Goal: Information Seeking & Learning: Learn about a topic

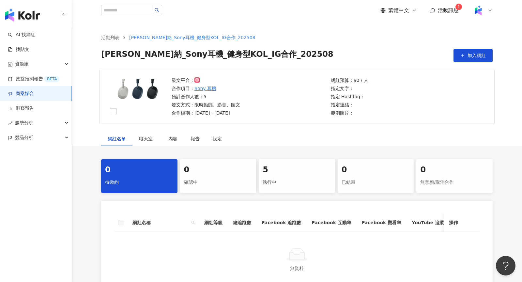
click at [488, 6] on div at bounding box center [482, 10] width 21 height 13
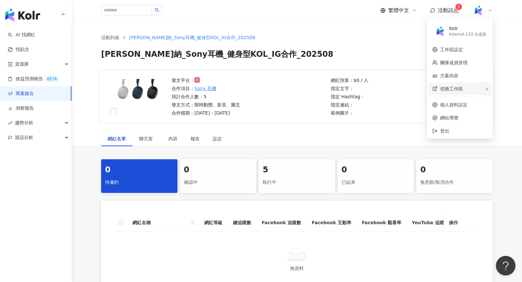
click at [471, 89] on div "切換工作區" at bounding box center [459, 88] width 63 height 13
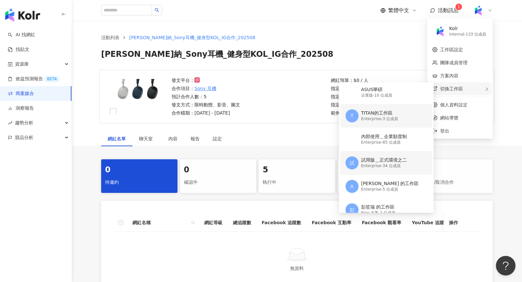
scroll to position [56, 0]
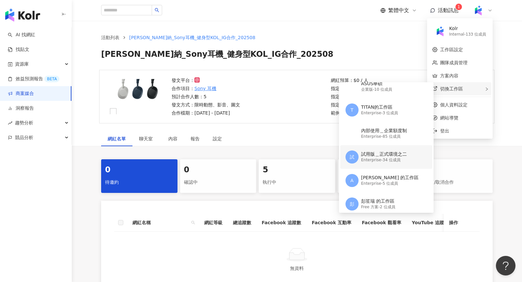
click at [384, 166] on div "試 試用版＿正式環境之二 Enterprise - 34 位成員" at bounding box center [385, 156] width 80 height 23
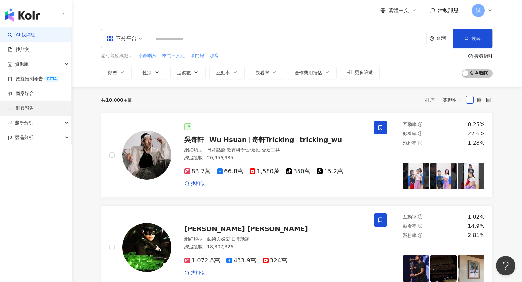
click at [34, 109] on link "洞察報告" at bounding box center [21, 108] width 26 height 7
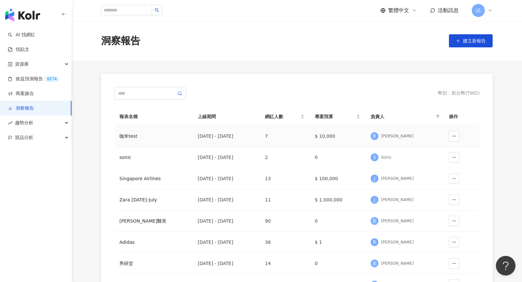
click at [135, 134] on div "咖米test" at bounding box center [153, 135] width 68 height 7
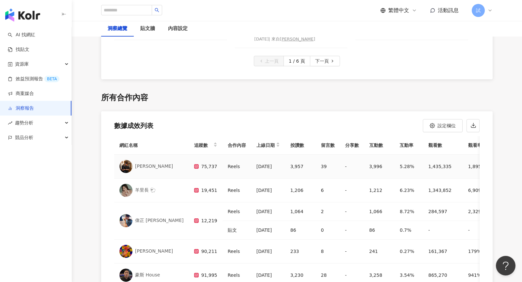
scroll to position [1855, 0]
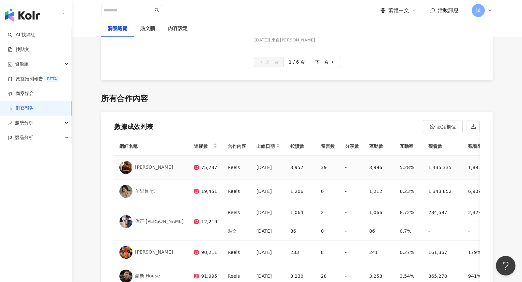
click at [125, 161] on img at bounding box center [125, 167] width 13 height 13
click at [47, 138] on div "競品分析" at bounding box center [35, 137] width 71 height 15
click at [46, 168] on link "關鍵字提及分析" at bounding box center [32, 167] width 32 height 7
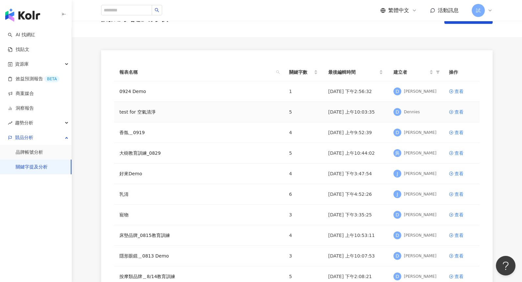
scroll to position [25, 0]
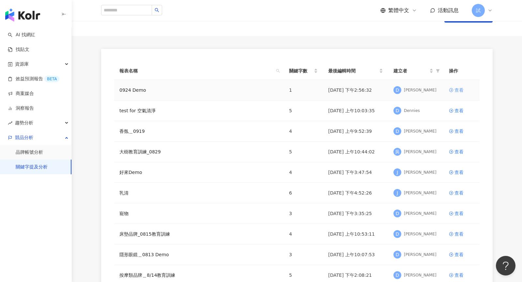
click at [459, 90] on div "查看" at bounding box center [458, 89] width 9 height 7
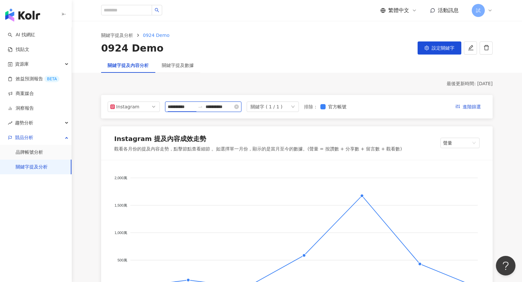
click at [183, 104] on input "**********" at bounding box center [181, 106] width 27 height 7
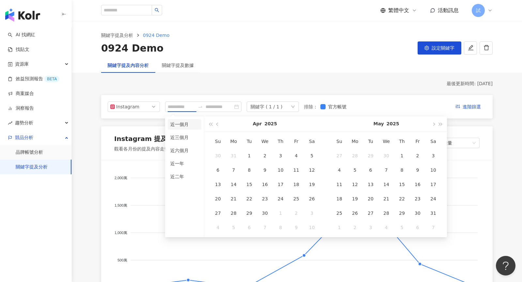
click at [184, 127] on li "近一個月" at bounding box center [185, 124] width 34 height 10
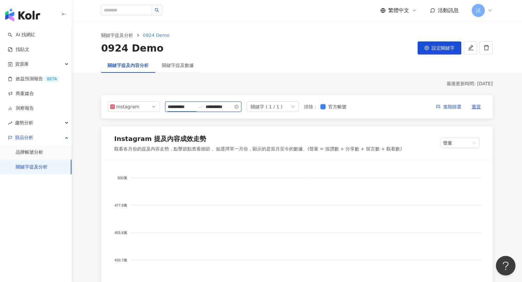
click at [185, 106] on input "**********" at bounding box center [181, 106] width 27 height 7
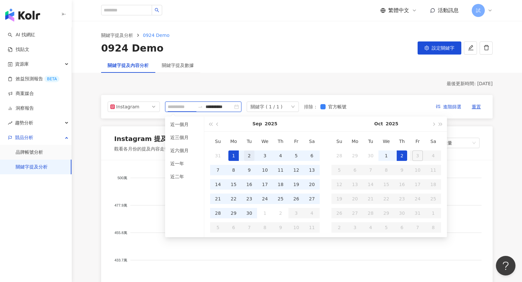
type input "**********"
click at [254, 155] on div "2" at bounding box center [249, 155] width 10 height 10
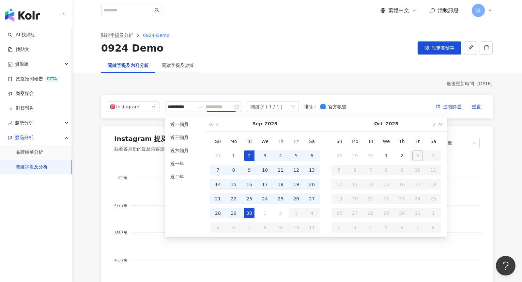
click at [251, 210] on div "30" at bounding box center [249, 213] width 10 height 10
type input "**********"
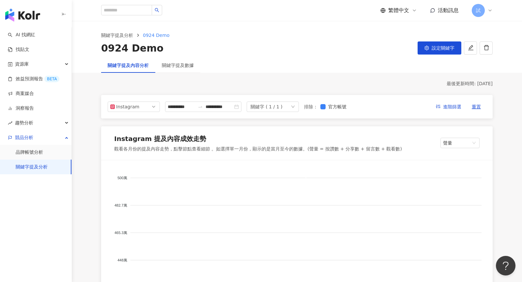
click at [240, 214] on foreignobject at bounding box center [297, 233] width 376 height 130
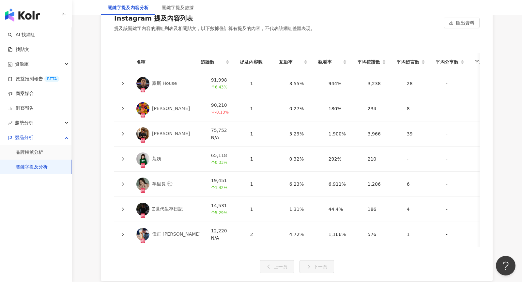
scroll to position [1471, 0]
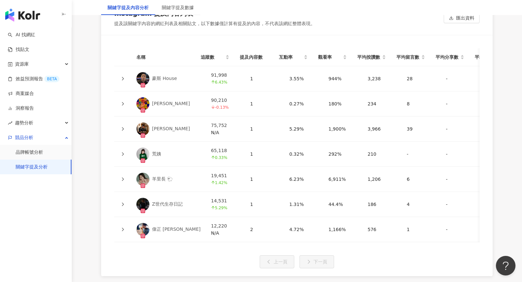
click at [120, 75] on div at bounding box center [122, 78] width 7 height 7
click at [125, 76] on div at bounding box center [122, 78] width 7 height 7
click at [122, 77] on icon at bounding box center [123, 79] width 4 height 4
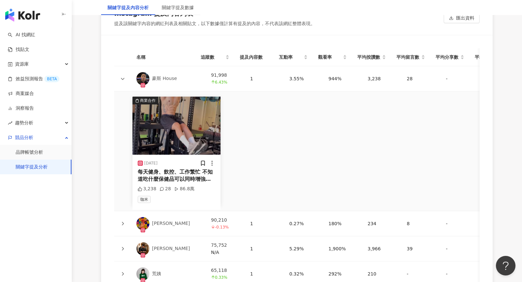
click at [180, 174] on div "每天健身、飲控、工作繁忙 不知道吃什麼保健品可以同時增強體力又能讓訓練更有感 快試試Kamee咖米客製化保健品！ ✔ AI 健康評估，3分鐘幫你挑對保健品 ✔…" at bounding box center [177, 175] width 78 height 15
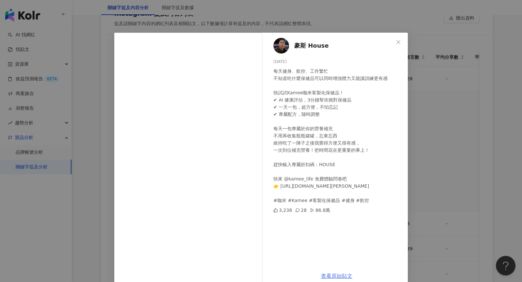
click at [346, 276] on link "查看原始貼文" at bounding box center [336, 276] width 31 height 6
click at [104, 81] on div "豪斯 House 2025/9/20 每天健身、飲控、工作繁忙 不知道吃什麼保健品可以同時增強體力又能讓訓練更有感 快試試Kamee咖米客製化保健品！ ✔ A…" at bounding box center [261, 141] width 522 height 282
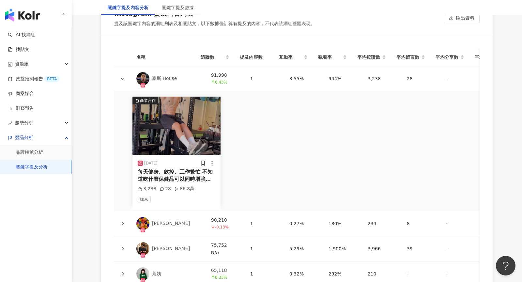
click at [148, 74] on img at bounding box center [142, 78] width 13 height 13
click at [185, 178] on div "每天健身、飲控、工作繁忙 不知道吃什麼保健品可以同時增強體力又能讓訓練更有感 快試試Kamee咖米客製化保健品！ ✔ AI 健康評估，3分鐘幫你挑對保健品 ✔…" at bounding box center [177, 175] width 78 height 15
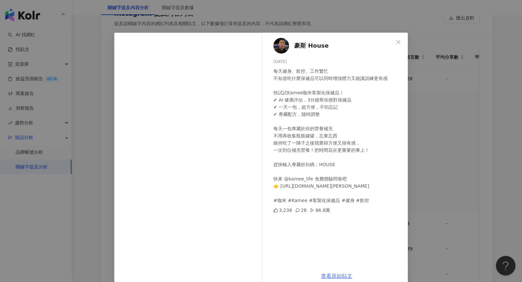
click at [336, 277] on link "查看原始貼文" at bounding box center [336, 276] width 31 height 6
click at [399, 45] on button "Close" at bounding box center [398, 42] width 13 height 13
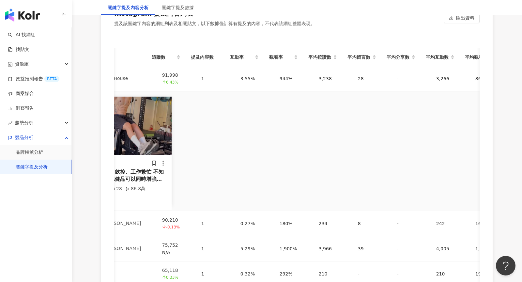
scroll to position [0, 0]
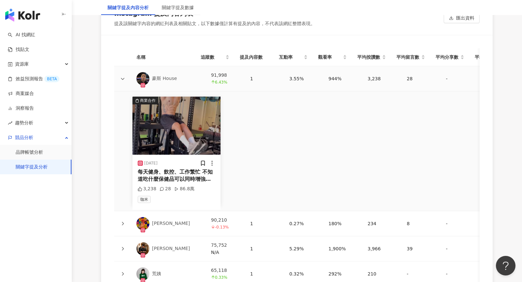
click at [120, 77] on div at bounding box center [122, 78] width 7 height 7
click at [124, 77] on icon at bounding box center [123, 79] width 4 height 4
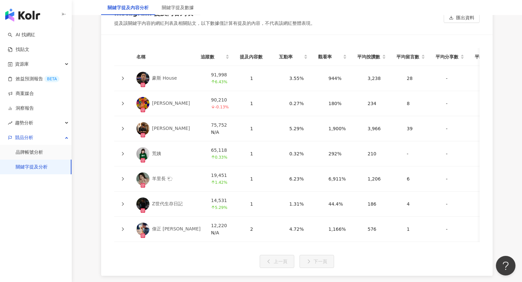
click at [122, 152] on icon at bounding box center [123, 154] width 4 height 4
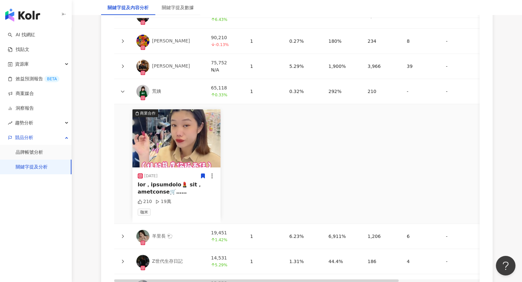
click at [152, 89] on link "荒姨" at bounding box center [168, 91] width 64 height 13
click at [155, 187] on div at bounding box center [177, 188] width 78 height 15
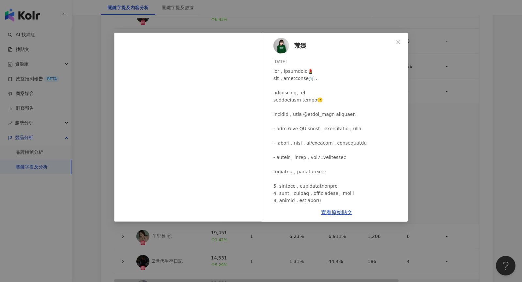
click at [299, 46] on span "荒姨" at bounding box center [300, 45] width 12 height 9
click at [341, 213] on link "查看原始貼文" at bounding box center [336, 212] width 31 height 6
click at [400, 46] on button "Close" at bounding box center [398, 42] width 13 height 13
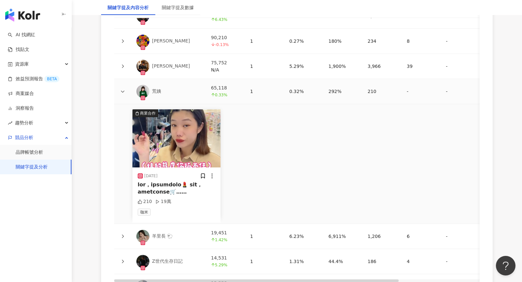
click at [123, 89] on icon at bounding box center [123, 91] width 4 height 4
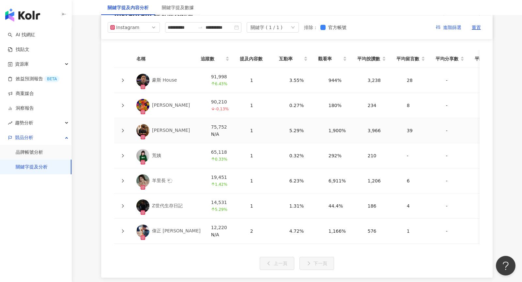
scroll to position [1468, 0]
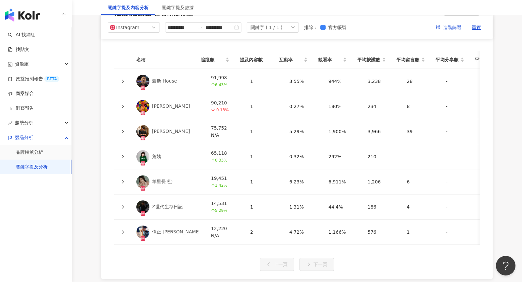
click at [122, 104] on icon at bounding box center [123, 106] width 4 height 4
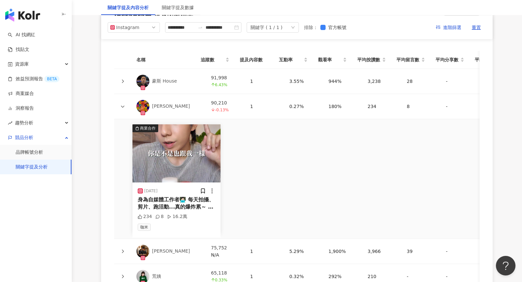
click at [181, 200] on div "身為自媒體工作者🧑🏻‍💻 每天拍攝、剪片、跑活動...真的爆炸累～ 但自從我認識了咖米 @kamee_life 客製化保健食品訂閱服務 從那天開始，我就養成好…" at bounding box center [177, 203] width 78 height 15
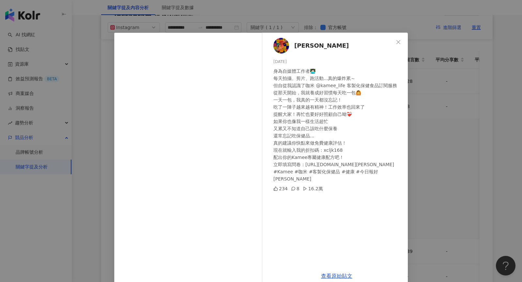
click at [306, 46] on span "呂曉澄" at bounding box center [321, 45] width 54 height 9
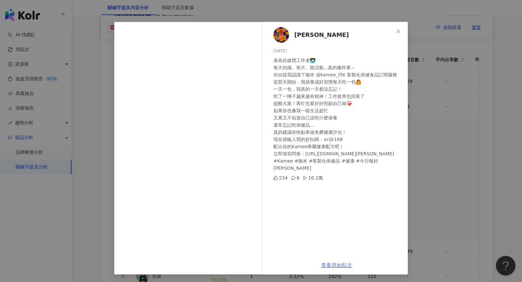
click at [332, 263] on link "查看原始貼文" at bounding box center [336, 265] width 31 height 6
click at [399, 30] on icon "close" at bounding box center [398, 31] width 5 height 5
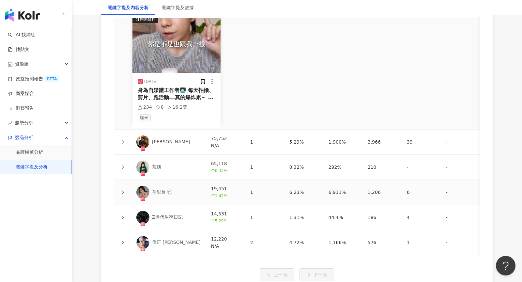
scroll to position [1584, 0]
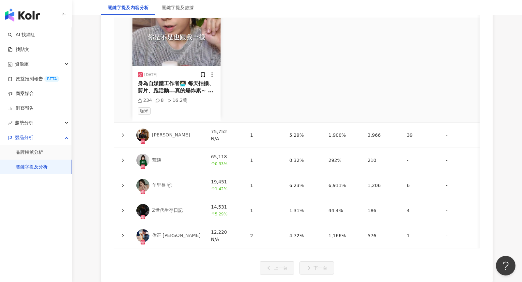
click at [121, 133] on icon at bounding box center [123, 135] width 4 height 4
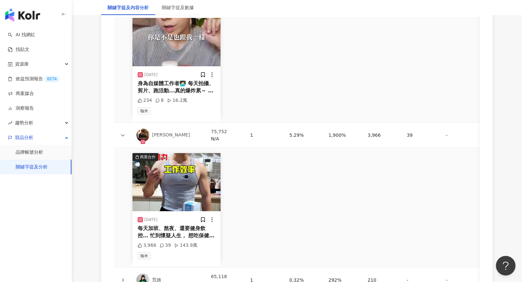
click at [180, 230] on div "每天加班、熬夜、還要健身飲控… 忙到懷疑人生， 想吃保健品照顧自己卻又不知道從何開始？🥲 快試試Kamee咖米客製化保健品！ ✔ AI 健康評估，幫你挑對保健…" at bounding box center [177, 232] width 78 height 15
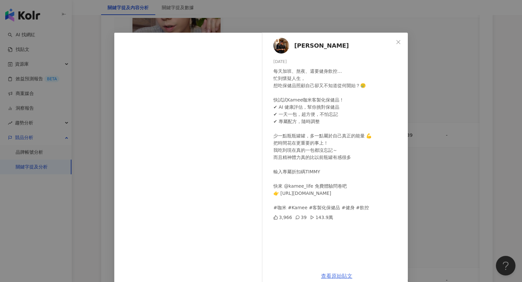
click at [335, 273] on link "查看原始貼文" at bounding box center [336, 276] width 31 height 6
click at [453, 120] on div "Timothy Liu 2025/9/18 每天加班、熬夜、還要健身飲控… 忙到懷疑人生， 想吃保健品照顧自己卻又不知道從何開始？🥲 快試試Kamee咖米客製…" at bounding box center [261, 141] width 522 height 282
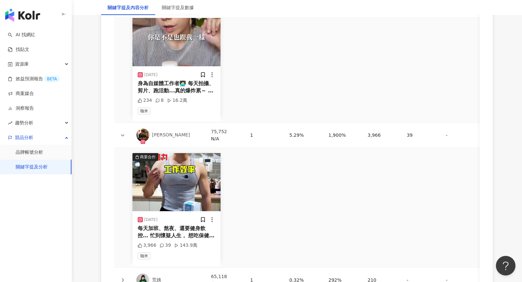
click at [158, 132] on div "Timothy Liu" at bounding box center [171, 135] width 38 height 7
click at [122, 133] on icon at bounding box center [123, 135] width 4 height 4
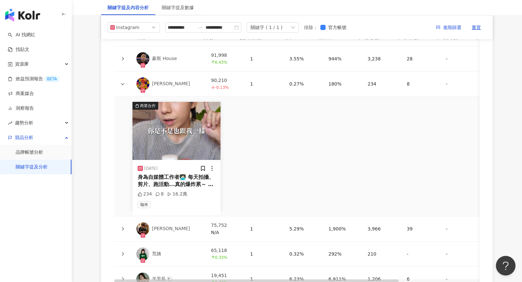
scroll to position [1490, 0]
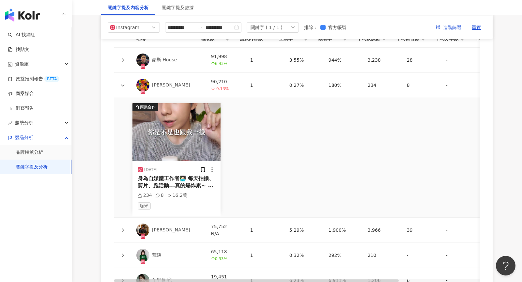
click at [124, 83] on icon at bounding box center [123, 85] width 4 height 4
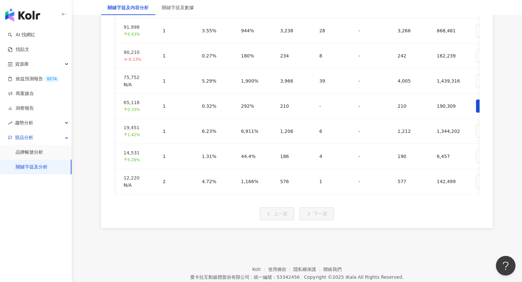
scroll to position [0, 0]
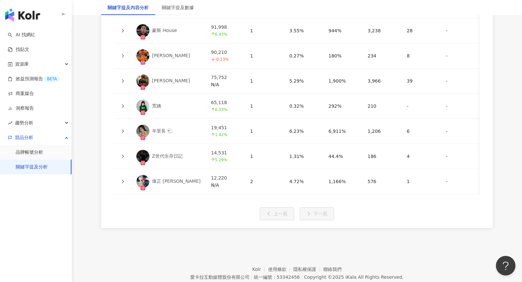
click at [123, 129] on icon at bounding box center [123, 131] width 4 height 4
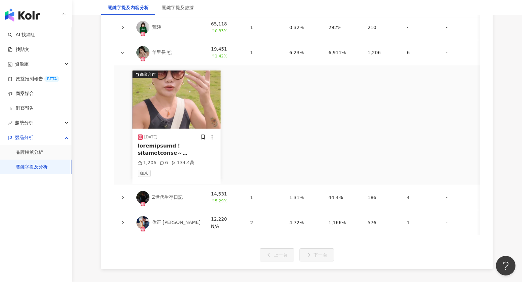
scroll to position [1608, 0]
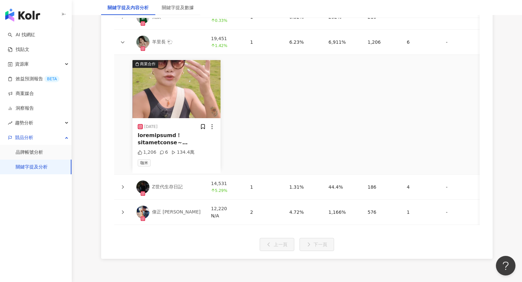
click at [187, 133] on div at bounding box center [177, 139] width 78 height 15
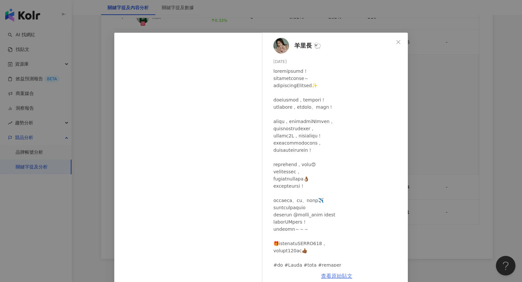
click at [339, 275] on link "查看原始貼文" at bounding box center [336, 276] width 31 height 6
click at [400, 42] on icon "close" at bounding box center [398, 41] width 5 height 5
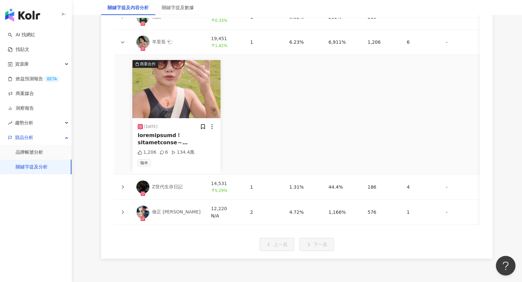
click at [160, 39] on div "羊里長 🐑" at bounding box center [162, 42] width 21 height 7
click at [121, 40] on icon at bounding box center [123, 42] width 4 height 4
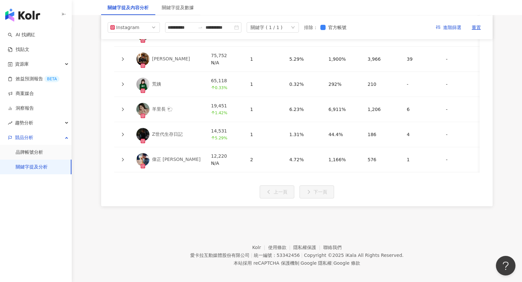
click at [122, 132] on icon at bounding box center [123, 134] width 4 height 4
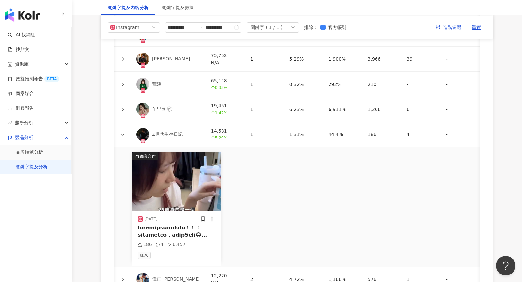
scroll to position [0, 104]
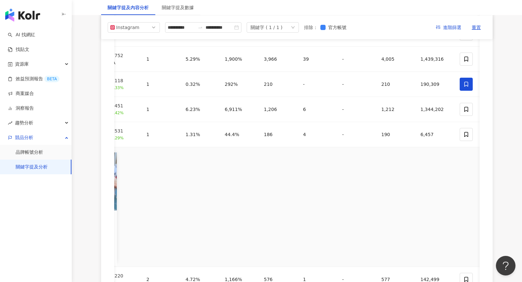
scroll to position [0, 103]
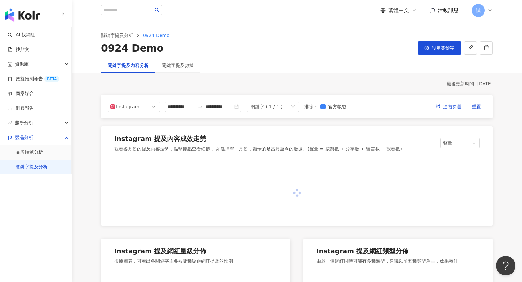
type input "**********"
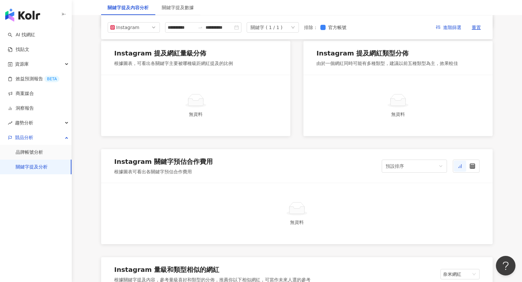
scroll to position [0, 0]
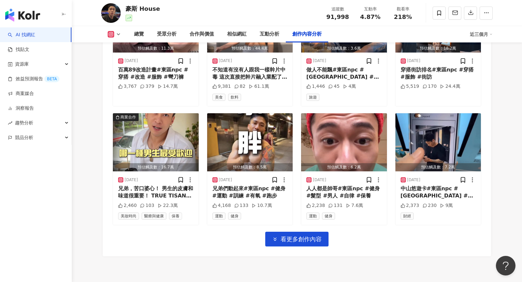
scroll to position [2235, 0]
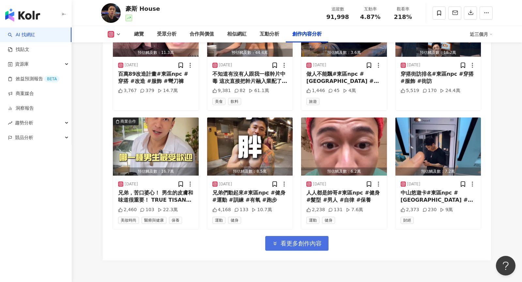
click at [299, 236] on button "看更多創作內容" at bounding box center [296, 243] width 63 height 15
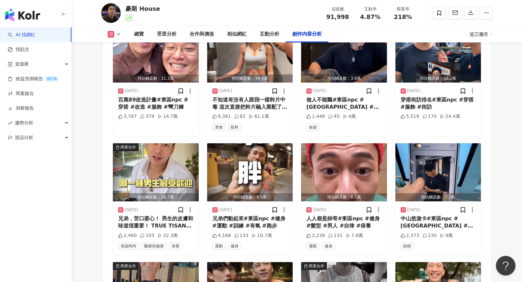
scroll to position [2199, 0]
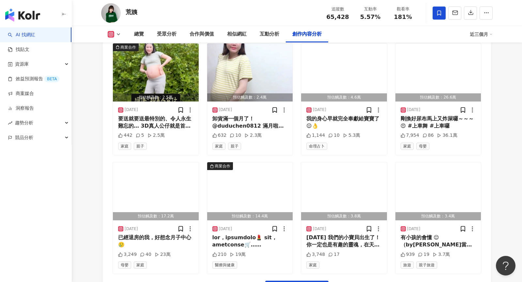
scroll to position [2213, 0]
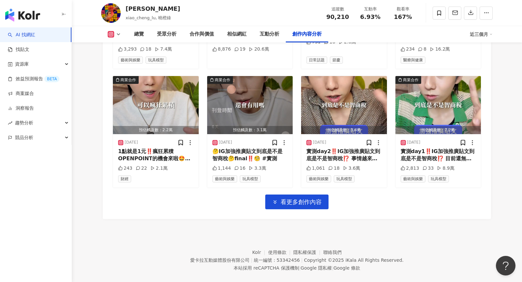
scroll to position [2230, 0]
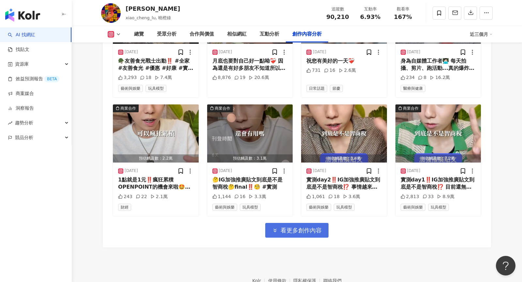
click at [310, 227] on span "看更多創作內容" at bounding box center [300, 230] width 41 height 7
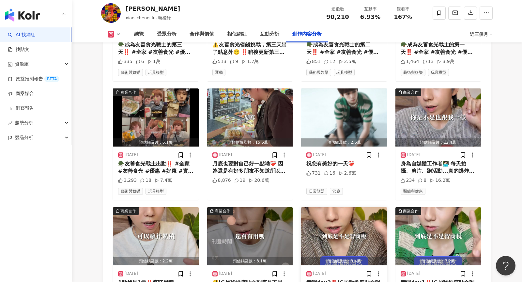
scroll to position [2097, 0]
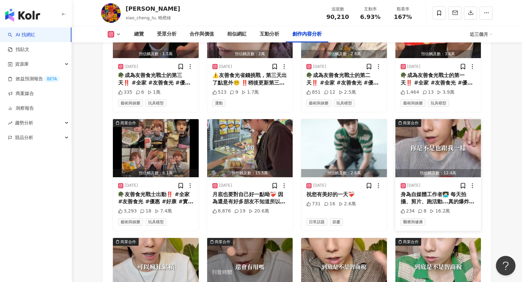
click at [436, 192] on div "身為自媒體工作者🧑🏻‍💻 每天拍攝、剪片、跑活動...真的爆炸累～ 但自從我認識了咖米 @kamee_life 客製化保健食品訂閱服務 從那天開始，我就養成好…" at bounding box center [438, 198] width 75 height 15
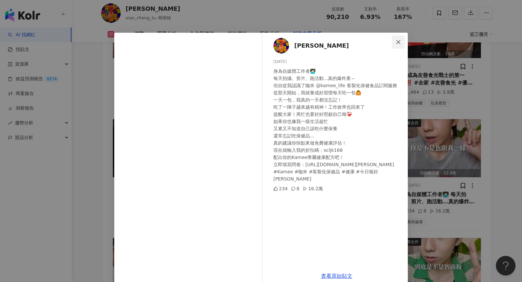
click at [395, 42] on span "Close" at bounding box center [398, 41] width 13 height 5
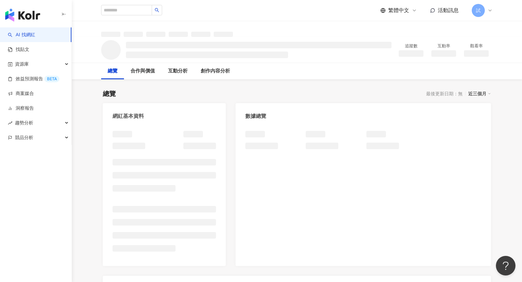
scroll to position [33, 0]
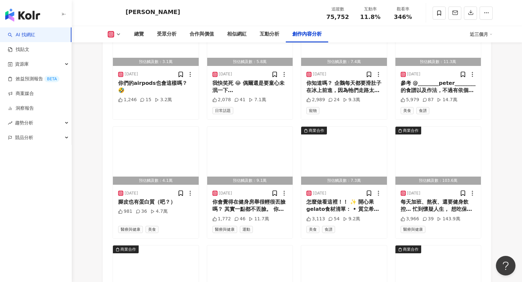
scroll to position [2098, 0]
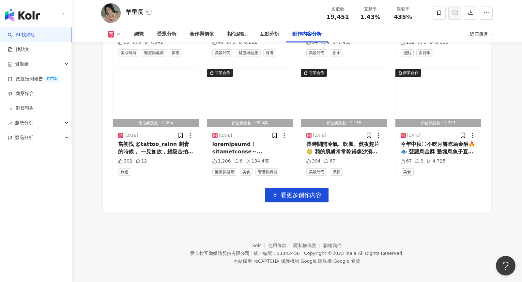
scroll to position [2261, 0]
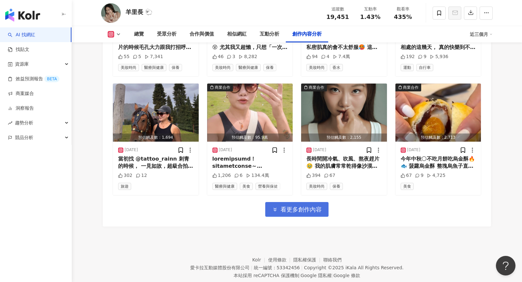
click at [313, 206] on span "看更多創作內容" at bounding box center [300, 209] width 41 height 7
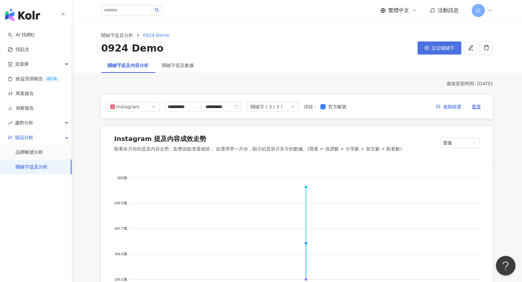
click at [431, 52] on button "設定關鍵字" at bounding box center [439, 47] width 44 height 13
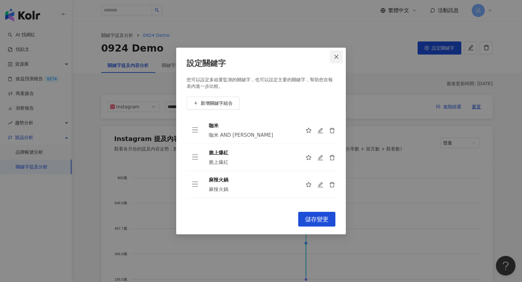
click at [340, 54] on button "Close" at bounding box center [336, 56] width 13 height 13
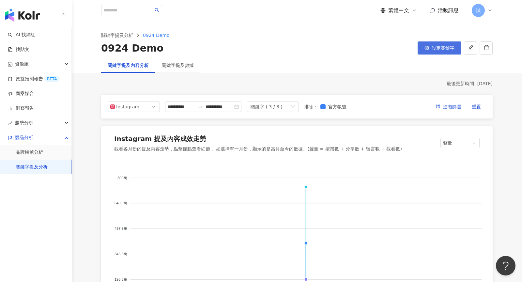
click at [432, 47] on span "設定關鍵字" at bounding box center [443, 47] width 23 height 5
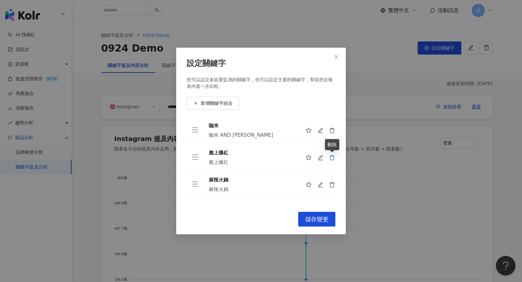
click at [331, 156] on icon "delete" at bounding box center [331, 157] width 5 height 5
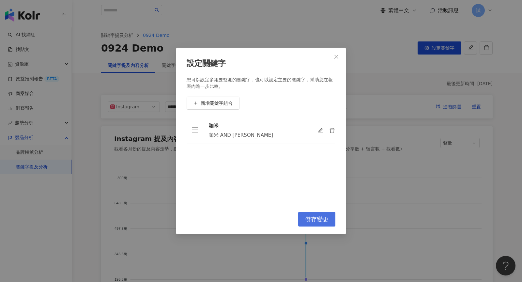
click at [313, 218] on span "儲存變更" at bounding box center [316, 219] width 23 height 7
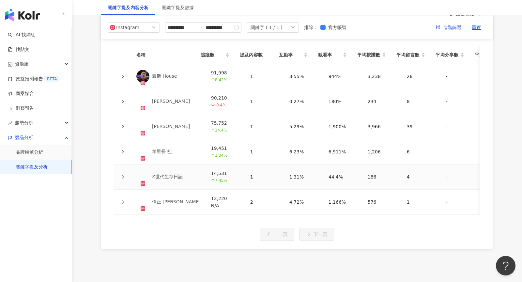
scroll to position [1463, 0]
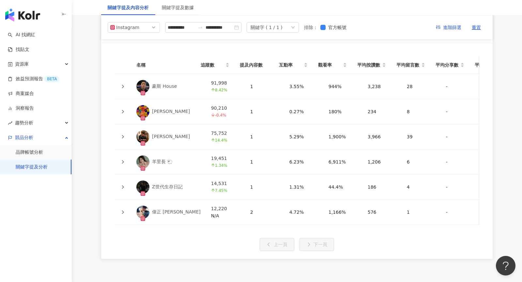
click at [124, 210] on icon at bounding box center [123, 212] width 4 height 4
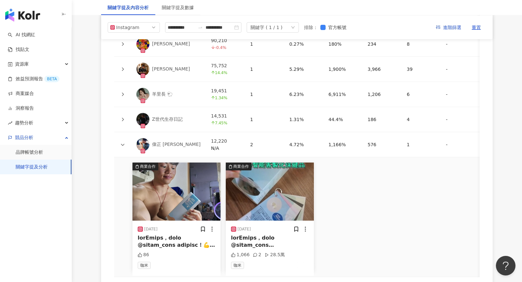
scroll to position [1529, 0]
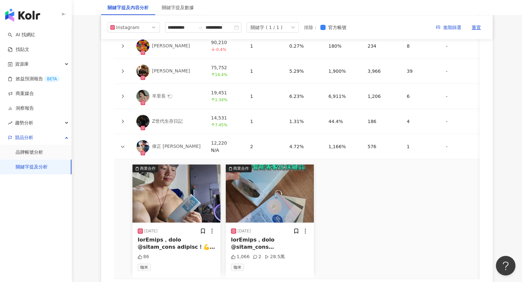
click at [282, 236] on div at bounding box center [270, 243] width 78 height 15
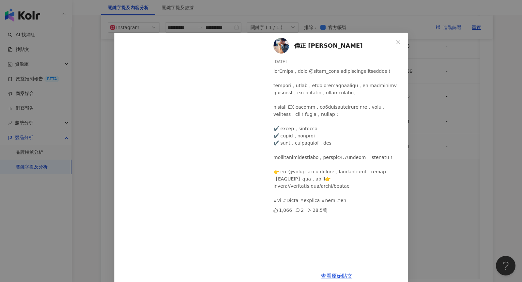
click at [340, 278] on div "查看原始貼文" at bounding box center [336, 275] width 142 height 19
click at [341, 276] on link "查看原始貼文" at bounding box center [336, 276] width 31 height 6
click at [448, 93] on div "偉正 jimmy ジミー 2025/9/4 1,066 2 28.5萬 查看原始貼文" at bounding box center [261, 141] width 522 height 282
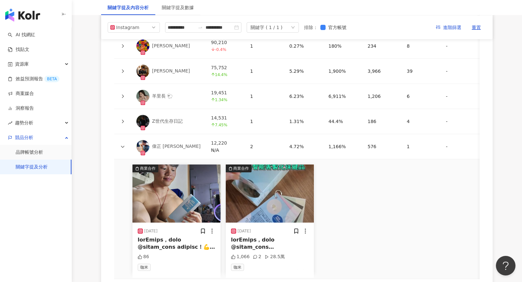
click at [156, 143] on div "偉正 jimmy ジミー" at bounding box center [176, 146] width 49 height 7
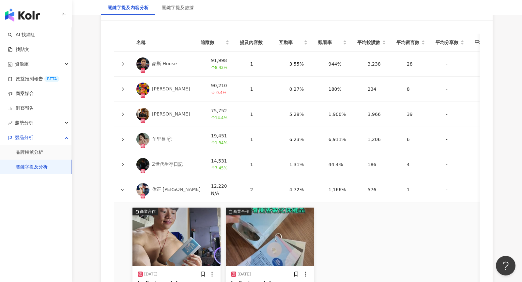
scroll to position [1395, 0]
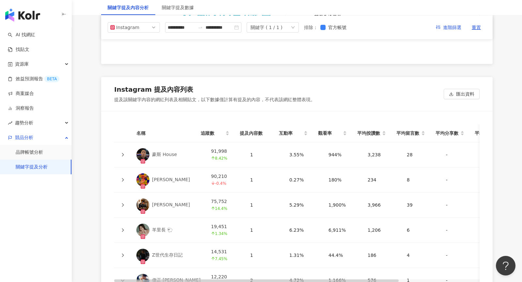
click at [158, 154] on div "豪斯 House" at bounding box center [164, 154] width 25 height 7
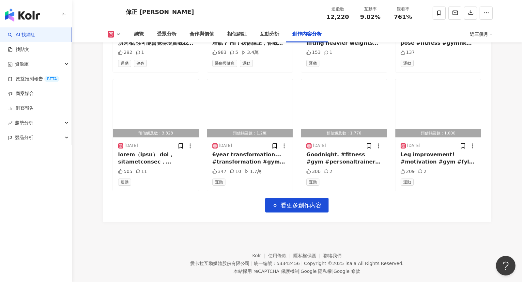
scroll to position [2245, 0]
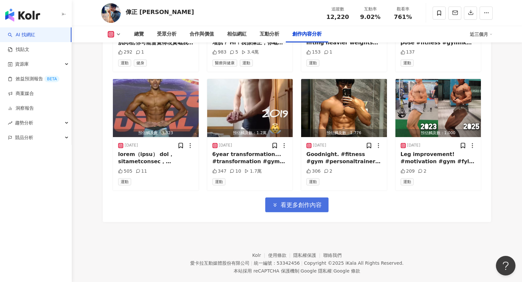
click at [301, 201] on span "看更多創作內容" at bounding box center [300, 204] width 41 height 7
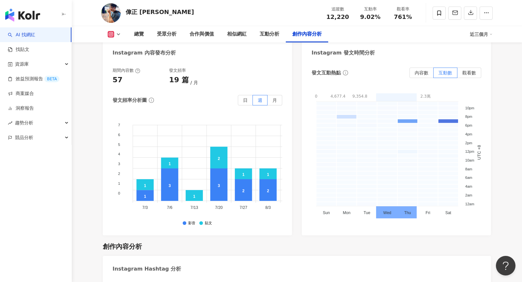
scroll to position [1487, 0]
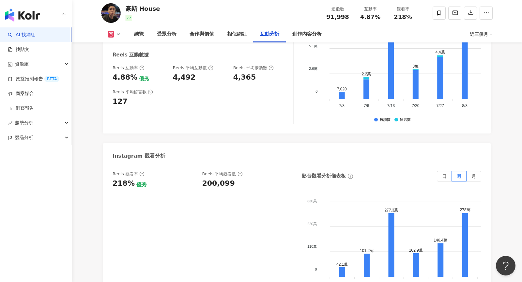
scroll to position [1404, 0]
